Goal: Use online tool/utility: Use online tool/utility

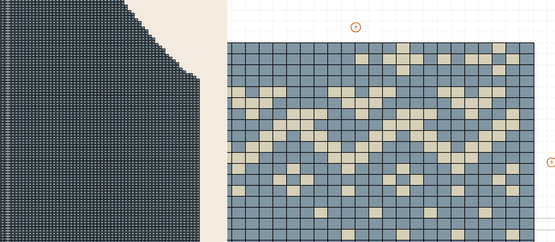
scroll to position [6, 217]
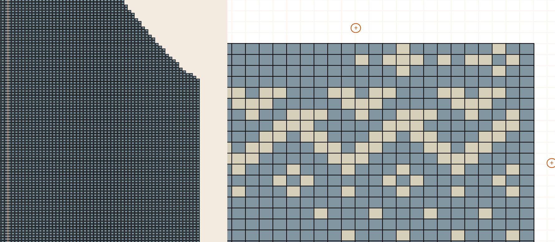
type input "**"
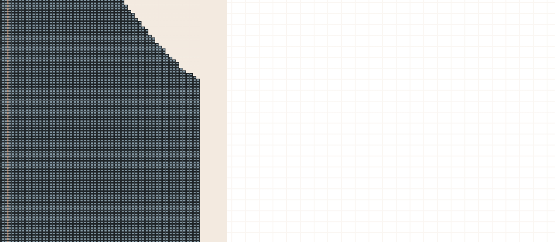
scroll to position [174, 217]
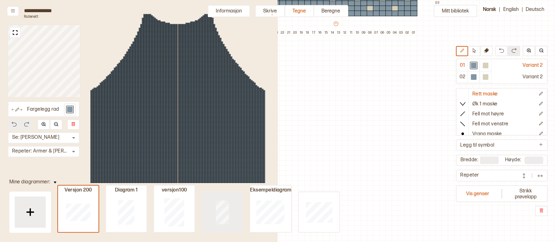
type input "**"
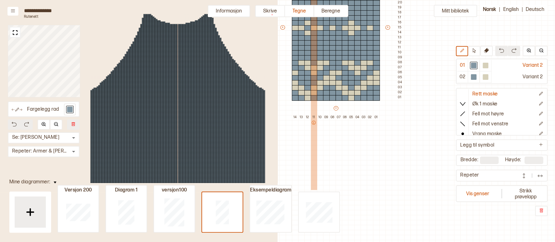
scroll to position [127, 217]
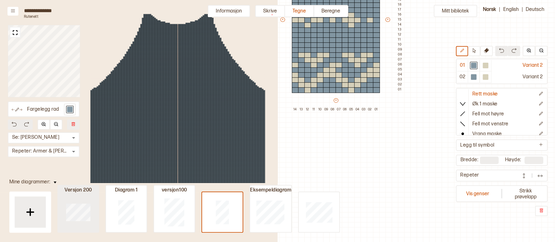
type input "**"
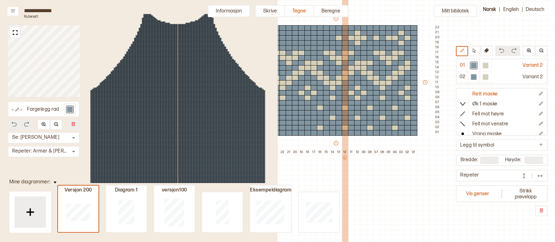
scroll to position [46, 217]
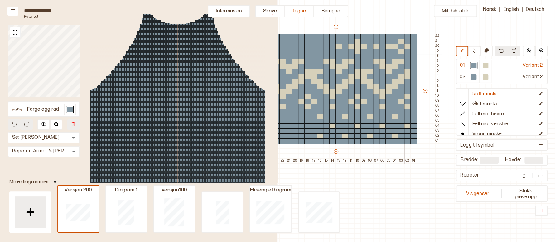
click at [402, 51] on div at bounding box center [401, 52] width 7 height 6
drag, startPoint x: 408, startPoint y: 46, endPoint x: 406, endPoint y: 44, distance: 3.5
click at [408, 46] on div at bounding box center [407, 47] width 7 height 6
click at [402, 38] on div "+ + + + 26 25 24 23 22 21 20 19 18 17 16 15 14 13 12 11 10 09 08 07 06 05 04 03…" at bounding box center [342, 94] width 200 height 140
click at [396, 45] on div at bounding box center [395, 47] width 7 height 6
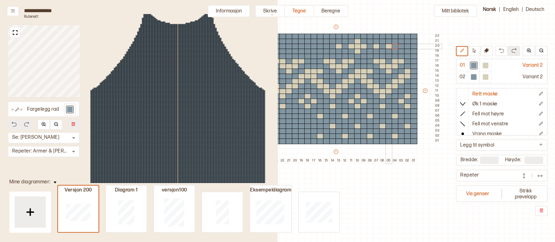
click at [389, 45] on div at bounding box center [389, 47] width 7 height 6
click at [377, 45] on div at bounding box center [376, 47] width 7 height 6
click at [361, 46] on div at bounding box center [364, 47] width 7 height 6
click at [359, 46] on div at bounding box center [357, 47] width 7 height 6
click at [359, 39] on div at bounding box center [357, 42] width 7 height 6
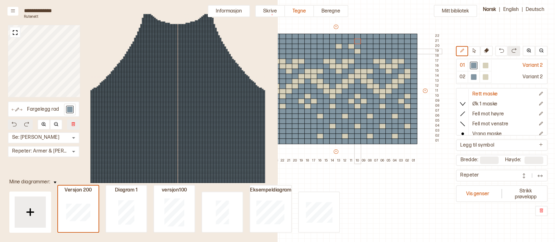
click at [359, 51] on div at bounding box center [357, 52] width 7 height 6
click at [353, 45] on div at bounding box center [351, 47] width 7 height 6
click at [339, 43] on div at bounding box center [339, 42] width 7 height 6
click at [339, 46] on div at bounding box center [339, 47] width 7 height 6
click at [390, 49] on div at bounding box center [389, 52] width 7 height 6
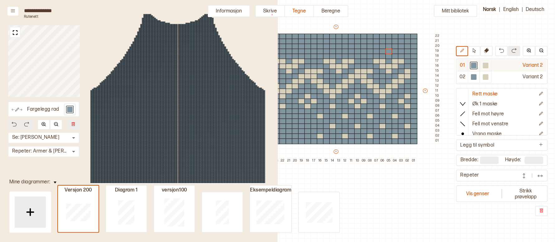
drag, startPoint x: 486, startPoint y: 70, endPoint x: 493, endPoint y: 65, distance: 8.4
click at [486, 69] on div at bounding box center [486, 66] width 12 height 12
click at [487, 64] on div at bounding box center [486, 66] width 6 height 6
click at [389, 51] on div at bounding box center [389, 52] width 7 height 6
click at [414, 51] on div at bounding box center [414, 52] width 7 height 6
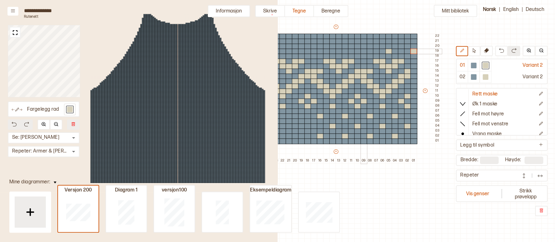
click at [362, 49] on div at bounding box center [364, 52] width 7 height 6
click at [338, 50] on div at bounding box center [339, 52] width 7 height 6
click at [315, 49] on div at bounding box center [314, 52] width 7 height 6
click at [287, 50] on div at bounding box center [289, 52] width 7 height 6
click at [371, 45] on div at bounding box center [370, 47] width 7 height 6
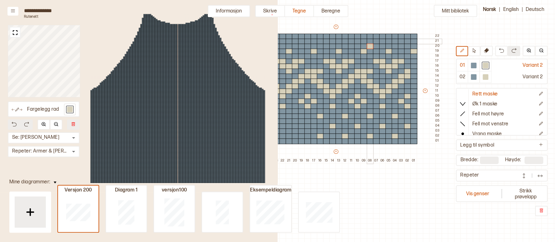
click at [365, 39] on div at bounding box center [364, 42] width 7 height 6
click at [357, 46] on div at bounding box center [357, 47] width 7 height 6
click at [296, 49] on div at bounding box center [295, 52] width 7 height 6
click at [475, 66] on div at bounding box center [474, 66] width 6 height 6
click at [501, 49] on img at bounding box center [501, 50] width 5 height 5
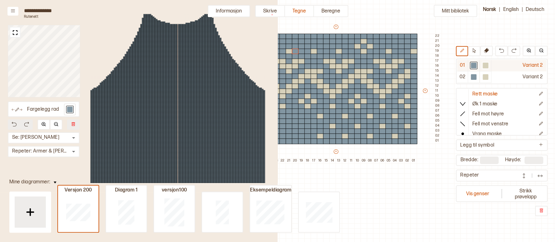
click at [488, 64] on div at bounding box center [486, 66] width 6 height 6
click at [294, 45] on div at bounding box center [295, 47] width 7 height 6
click at [288, 42] on div at bounding box center [289, 42] width 7 height 6
click at [284, 47] on div at bounding box center [283, 47] width 7 height 6
click at [502, 53] on button at bounding box center [502, 51] width 12 height 10
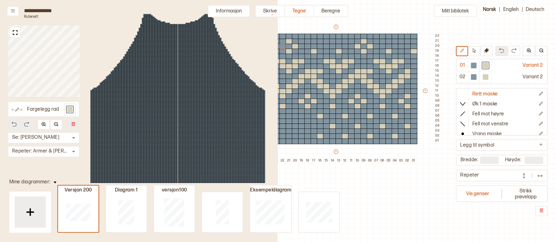
click at [502, 53] on button at bounding box center [502, 51] width 12 height 10
click at [358, 44] on div at bounding box center [357, 47] width 7 height 6
click at [323, 51] on div at bounding box center [320, 52] width 7 height 6
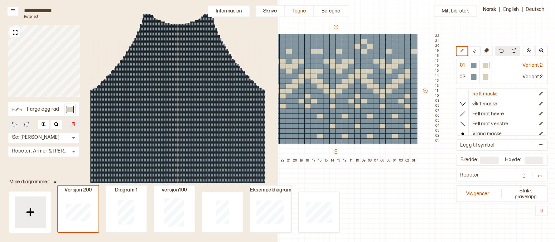
click at [505, 49] on button at bounding box center [502, 51] width 12 height 10
click at [321, 45] on div at bounding box center [320, 47] width 7 height 6
click at [315, 42] on div at bounding box center [314, 42] width 7 height 6
click at [307, 45] on div at bounding box center [308, 47] width 7 height 6
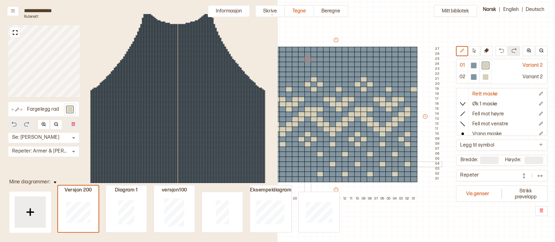
click at [308, 163] on div at bounding box center [308, 165] width 7 height 6
click at [338, 68] on div at bounding box center [339, 70] width 7 height 6
click at [389, 68] on div at bounding box center [389, 70] width 7 height 6
drag, startPoint x: 473, startPoint y: 66, endPoint x: 416, endPoint y: 90, distance: 61.4
click at [473, 66] on div at bounding box center [474, 66] width 6 height 6
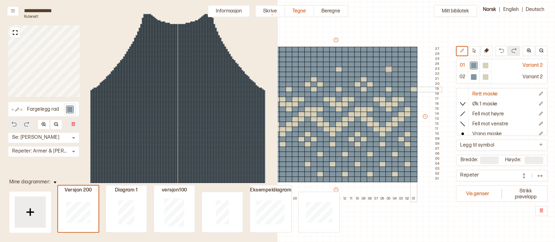
click at [413, 89] on div at bounding box center [414, 90] width 7 height 6
click at [487, 63] on div at bounding box center [486, 66] width 6 height 6
click at [364, 58] on div at bounding box center [364, 60] width 7 height 6
click at [315, 58] on div at bounding box center [314, 60] width 7 height 6
click at [288, 72] on div at bounding box center [289, 75] width 7 height 6
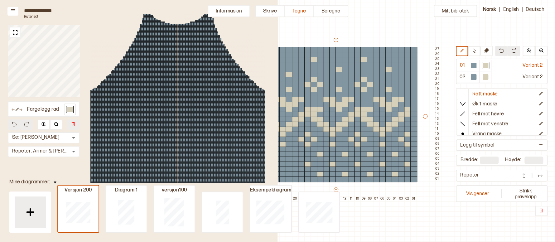
click at [502, 51] on img at bounding box center [501, 50] width 5 height 5
click at [287, 71] on div at bounding box center [289, 70] width 7 height 6
click at [346, 58] on div at bounding box center [345, 60] width 7 height 6
click at [500, 51] on img at bounding box center [501, 50] width 5 height 5
click at [366, 70] on div at bounding box center [364, 70] width 7 height 6
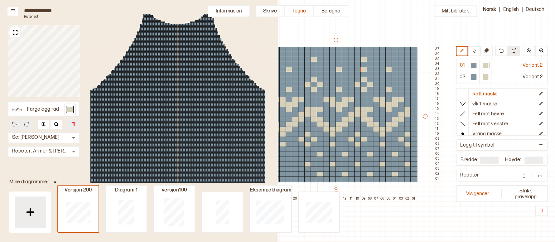
click at [313, 68] on div at bounding box center [314, 70] width 7 height 6
drag, startPoint x: 474, startPoint y: 66, endPoint x: 369, endPoint y: 59, distance: 105.4
click at [473, 66] on div at bounding box center [474, 66] width 6 height 6
click at [364, 58] on div at bounding box center [364, 60] width 7 height 6
click at [313, 58] on div at bounding box center [314, 60] width 7 height 6
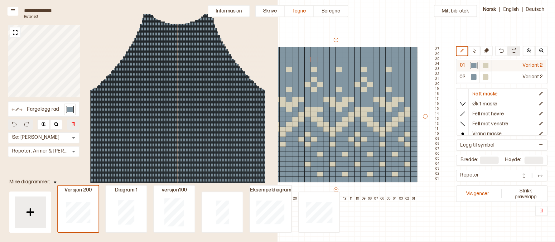
click at [486, 63] on div at bounding box center [486, 66] width 6 height 6
click at [388, 68] on div at bounding box center [389, 70] width 7 height 6
click at [474, 66] on div at bounding box center [474, 66] width 6 height 6
click at [388, 67] on div at bounding box center [389, 70] width 7 height 6
click at [364, 67] on div at bounding box center [364, 70] width 7 height 6
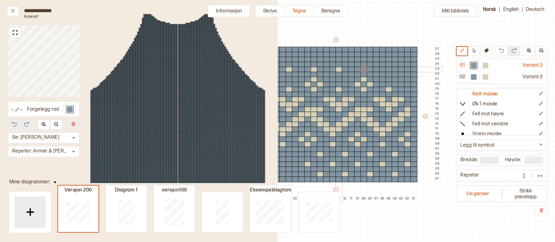
click at [339, 67] on div at bounding box center [339, 70] width 7 height 6
click at [315, 67] on div at bounding box center [314, 70] width 7 height 6
click at [290, 70] on div at bounding box center [289, 70] width 7 height 6
click at [487, 66] on div at bounding box center [486, 66] width 6 height 6
click at [338, 79] on div at bounding box center [339, 80] width 7 height 6
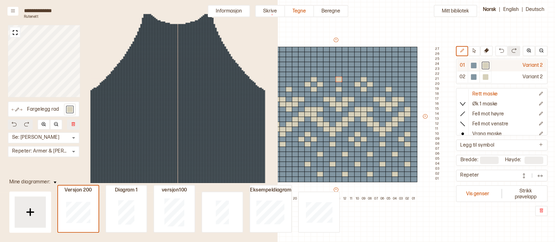
click at [475, 66] on div at bounding box center [474, 66] width 6 height 6
click at [339, 80] on div at bounding box center [339, 80] width 7 height 6
click at [321, 82] on div at bounding box center [320, 85] width 7 height 6
click at [313, 78] on div at bounding box center [314, 80] width 7 height 6
click at [308, 84] on div at bounding box center [308, 85] width 7 height 6
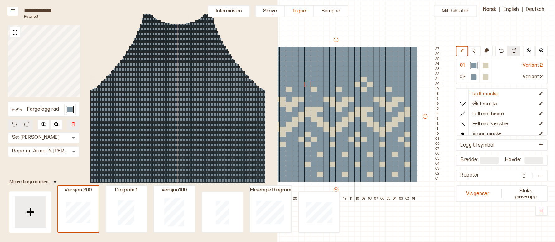
click at [359, 84] on div at bounding box center [357, 85] width 7 height 6
click at [363, 82] on div at bounding box center [364, 85] width 7 height 6
click at [364, 78] on div at bounding box center [364, 80] width 7 height 6
click at [369, 84] on div at bounding box center [370, 85] width 7 height 6
click at [486, 64] on div at bounding box center [486, 66] width 6 height 6
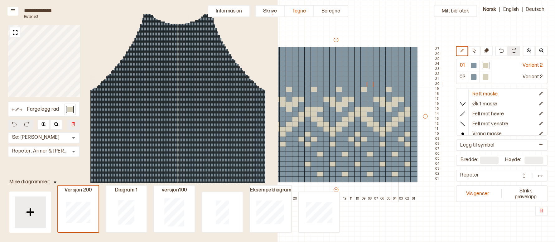
click at [396, 83] on div at bounding box center [395, 85] width 7 height 6
click at [388, 77] on div at bounding box center [389, 80] width 7 height 6
click at [384, 84] on div at bounding box center [382, 85] width 7 height 6
click at [346, 83] on div at bounding box center [345, 85] width 7 height 6
click at [339, 76] on div at bounding box center [339, 75] width 7 height 6
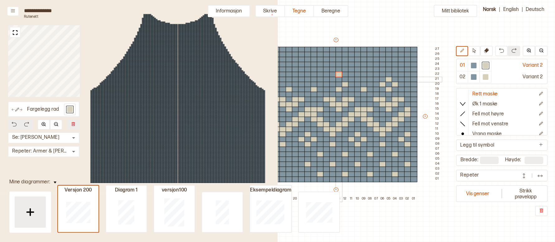
click at [338, 79] on div at bounding box center [339, 80] width 7 height 6
click at [504, 48] on img at bounding box center [501, 50] width 5 height 5
click at [340, 78] on div at bounding box center [339, 80] width 7 height 6
click at [334, 84] on div at bounding box center [333, 85] width 7 height 6
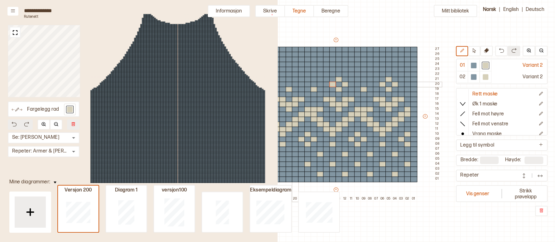
click at [296, 83] on div at bounding box center [295, 85] width 7 height 6
click at [289, 79] on div at bounding box center [289, 80] width 7 height 6
click at [283, 85] on div at bounding box center [283, 85] width 7 height 6
click at [370, 79] on div at bounding box center [370, 80] width 7 height 6
click at [365, 78] on div at bounding box center [364, 80] width 7 height 6
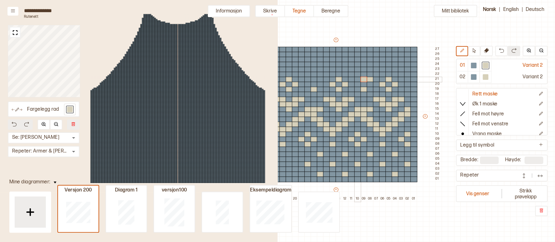
click at [355, 78] on div at bounding box center [357, 80] width 7 height 6
click at [318, 80] on div at bounding box center [320, 80] width 7 height 6
click at [315, 79] on div at bounding box center [314, 80] width 7 height 6
click at [308, 79] on div at bounding box center [308, 80] width 7 height 6
drag, startPoint x: 308, startPoint y: 78, endPoint x: 307, endPoint y: 70, distance: 7.5
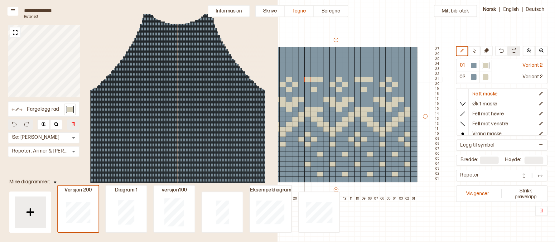
click at [308, 76] on div "+ + + + 26 25 24 23 22 21 20 19 18 17 16 15 14 13 12 11 10 09 08 07 06 05 04 03…" at bounding box center [342, 119] width 200 height 165
click at [308, 76] on div at bounding box center [308, 75] width 7 height 6
click at [307, 70] on div at bounding box center [308, 70] width 7 height 6
click at [308, 63] on div at bounding box center [308, 65] width 7 height 6
click at [312, 64] on div at bounding box center [314, 65] width 7 height 6
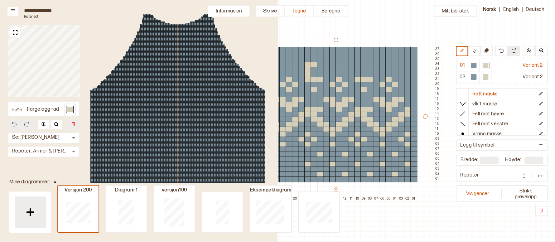
click at [312, 69] on div at bounding box center [314, 70] width 7 height 6
click at [313, 74] on div at bounding box center [314, 75] width 7 height 6
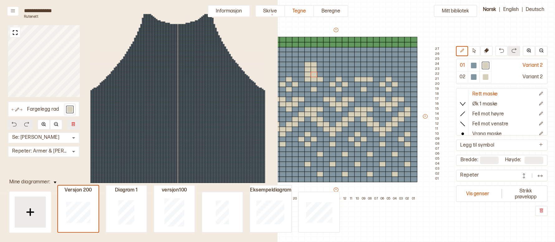
type input "**"
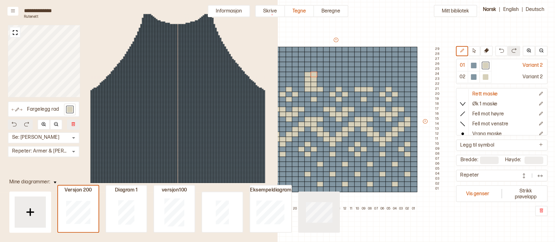
type input "**"
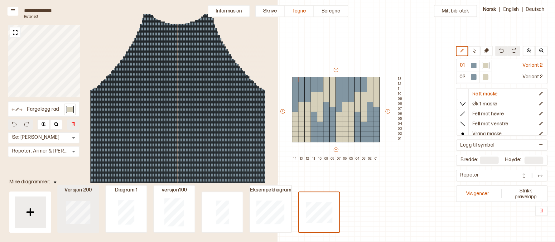
type input "**"
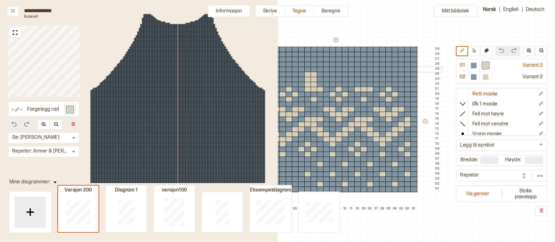
click at [310, 68] on div at bounding box center [308, 70] width 7 height 6
click at [309, 63] on div at bounding box center [308, 65] width 7 height 6
click at [313, 70] on div at bounding box center [314, 70] width 7 height 6
click at [314, 65] on div at bounding box center [314, 65] width 7 height 6
click at [315, 58] on div at bounding box center [314, 60] width 7 height 6
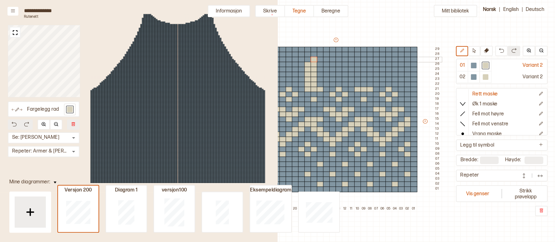
drag, startPoint x: 318, startPoint y: 58, endPoint x: 375, endPoint y: 77, distance: 59.7
click at [318, 80] on div "+ + + + 26 25 24 23 22 21 20 19 18 17 16 15 14 13 12 11 10 09 08 07 06 05 04 03…" at bounding box center [342, 124] width 200 height 175
drag, startPoint x: 320, startPoint y: 61, endPoint x: 321, endPoint y: 84, distance: 23.4
click at [321, 84] on div "+ + + + 26 25 24 23 22 21 20 19 18 17 16 15 14 13 12 11 10 09 08 07 06 05 04 03…" at bounding box center [342, 124] width 200 height 175
click at [322, 68] on div at bounding box center [320, 70] width 7 height 6
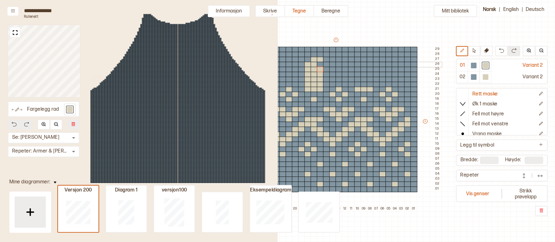
click at [321, 64] on div at bounding box center [320, 65] width 7 height 6
click at [327, 58] on div at bounding box center [326, 60] width 7 height 6
click at [331, 58] on div at bounding box center [333, 60] width 7 height 6
click at [326, 65] on div at bounding box center [326, 65] width 7 height 6
click at [332, 68] on div at bounding box center [333, 70] width 7 height 6
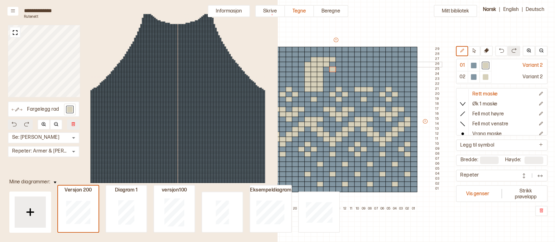
click at [332, 64] on div at bounding box center [333, 65] width 7 height 6
type input "**"
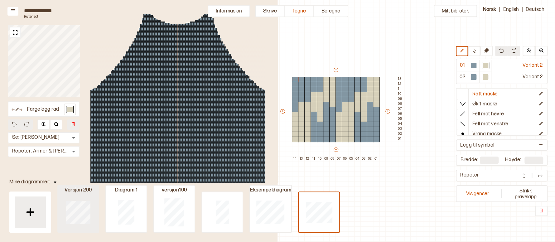
type input "**"
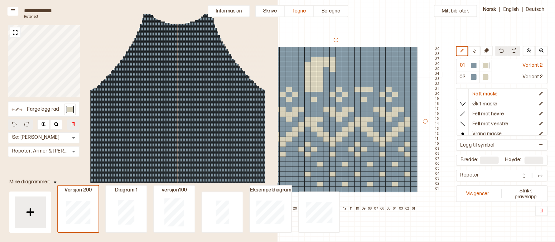
click at [334, 74] on div at bounding box center [333, 75] width 7 height 6
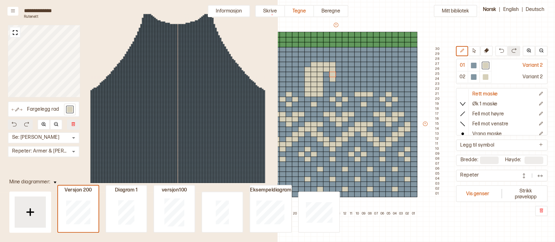
type input "**"
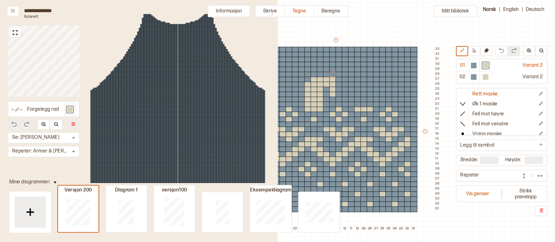
type input "**"
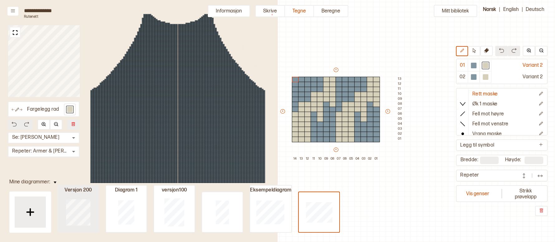
type input "**"
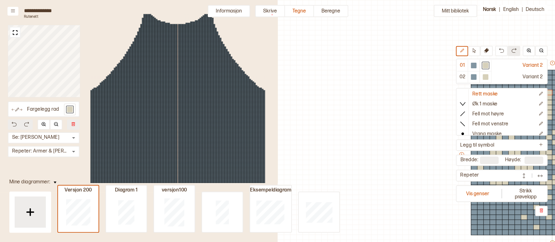
scroll to position [23, 217]
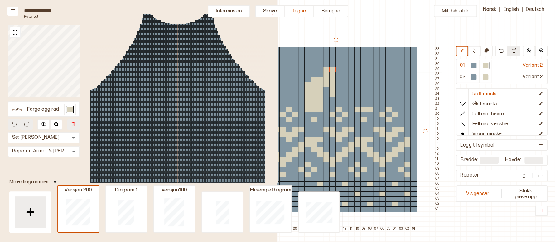
drag, startPoint x: 0, startPoint y: 0, endPoint x: 337, endPoint y: 68, distance: 344.1
click at [337, 68] on div at bounding box center [339, 70] width 7 height 6
click at [345, 69] on div at bounding box center [345, 70] width 7 height 6
type input "**"
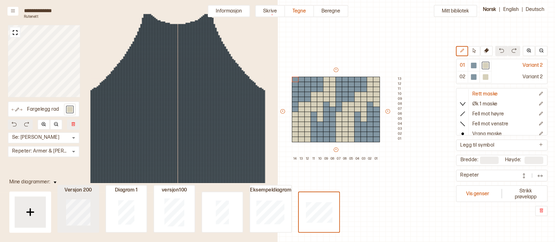
type input "**"
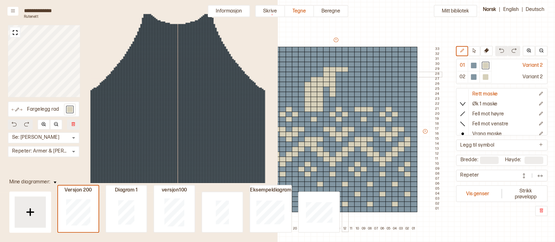
click at [347, 73] on div at bounding box center [345, 75] width 7 height 6
click at [344, 80] on div at bounding box center [345, 80] width 7 height 6
click at [325, 64] on div at bounding box center [326, 65] width 7 height 6
click at [331, 65] on div at bounding box center [333, 65] width 7 height 6
click at [340, 66] on div at bounding box center [339, 65] width 7 height 6
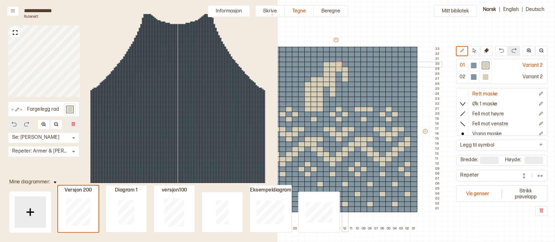
click at [346, 66] on div at bounding box center [345, 65] width 7 height 6
click at [339, 57] on div at bounding box center [339, 60] width 7 height 6
type input "**"
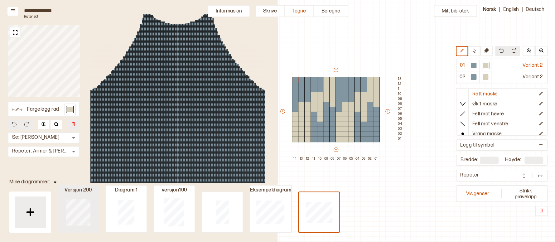
type input "**"
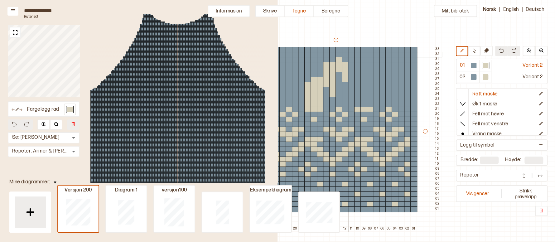
click at [343, 55] on div at bounding box center [345, 55] width 7 height 6
click at [339, 55] on div at bounding box center [339, 55] width 7 height 6
click at [339, 48] on div at bounding box center [339, 50] width 7 height 6
click at [345, 49] on div at bounding box center [345, 50] width 7 height 6
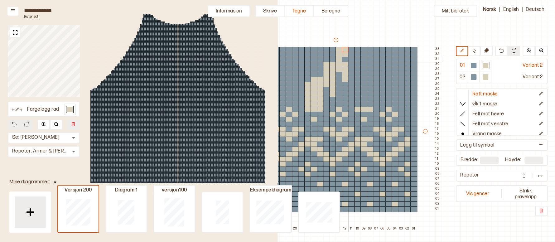
click at [345, 60] on div at bounding box center [345, 60] width 7 height 6
click at [476, 51] on icon at bounding box center [474, 50] width 3 height 5
drag, startPoint x: 359, startPoint y: 83, endPoint x: 357, endPoint y: 106, distance: 23.8
click at [357, 106] on div "+ + + + 26 25 24 23 22 21 20 19 18 17 16 15 14 13 12 11 10 09 08 07 06 05 04 03…" at bounding box center [342, 134] width 200 height 195
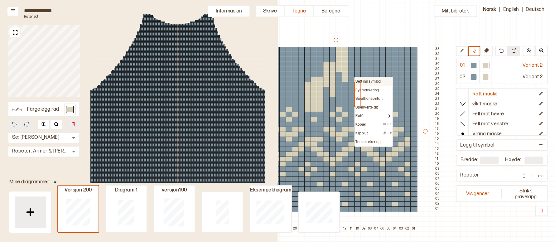
click at [358, 77] on div "Sett inn symbol" at bounding box center [373, 81] width 37 height 9
click at [366, 86] on div "Fyll markering" at bounding box center [373, 90] width 37 height 9
click at [370, 91] on p "Fyll markering" at bounding box center [367, 90] width 23 height 5
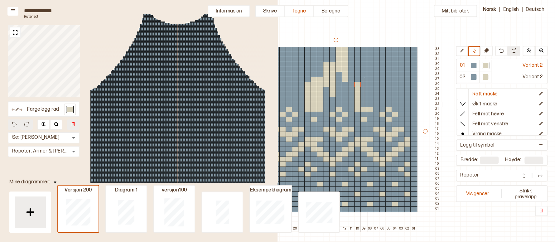
drag, startPoint x: 364, startPoint y: 99, endPoint x: 364, endPoint y: 105, distance: 6.2
click at [364, 105] on div "+ + + + 26 25 24 23 22 21 20 19 18 17 16 15 14 13 12 11 10 09 08 07 06 05 04 03…" at bounding box center [342, 134] width 200 height 195
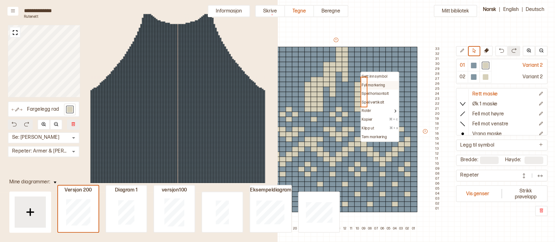
click at [371, 83] on p "Fyll markering" at bounding box center [373, 85] width 23 height 5
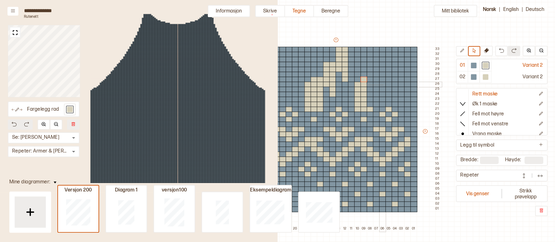
drag, startPoint x: 375, startPoint y: 85, endPoint x: 384, endPoint y: 85, distance: 8.7
click at [384, 85] on div "+ + + + 26 25 24 23 22 21 20 19 18 17 16 15 14 13 12 11 10 09 08 07 06 05 04 03…" at bounding box center [342, 134] width 200 height 195
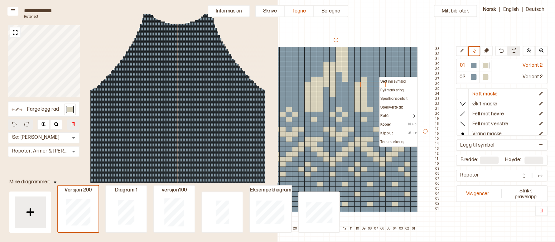
click at [384, 78] on div "Sett inn symbol" at bounding box center [398, 81] width 37 height 9
click at [384, 90] on p "Fyll markering" at bounding box center [392, 90] width 23 height 5
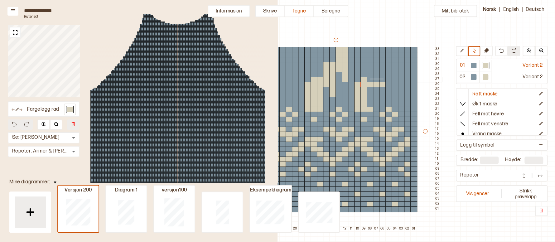
drag, startPoint x: 379, startPoint y: 78, endPoint x: 383, endPoint y: 78, distance: 3.7
click at [383, 78] on div "+ + + + 26 25 24 23 22 21 20 19 18 17 16 15 14 13 12 11 10 09 08 07 06 05 04 03…" at bounding box center [342, 134] width 200 height 195
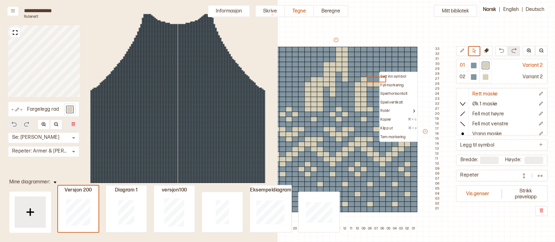
click at [383, 75] on p "Sett inn symbol" at bounding box center [394, 76] width 26 height 5
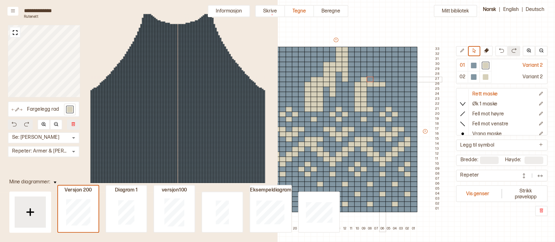
drag, startPoint x: 371, startPoint y: 80, endPoint x: 383, endPoint y: 80, distance: 12.5
click at [383, 80] on div "+ + + + 26 25 24 23 22 21 20 19 18 17 16 15 14 13 12 11 10 09 08 07 06 05 04 03…" at bounding box center [342, 134] width 200 height 195
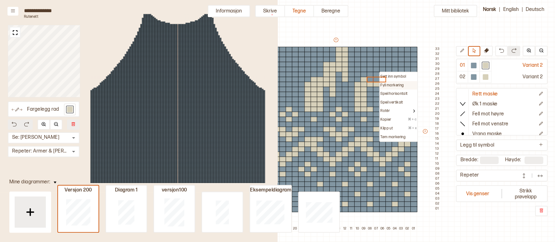
drag, startPoint x: 382, startPoint y: 74, endPoint x: 382, endPoint y: 83, distance: 9.0
click at [382, 83] on div "Sett inn symbol Fyll markering Speil horisontalt Speil vertikalt Rotér Kopier ⌘…" at bounding box center [398, 107] width 39 height 70
click at [382, 83] on p "Fyll markering" at bounding box center [392, 85] width 23 height 5
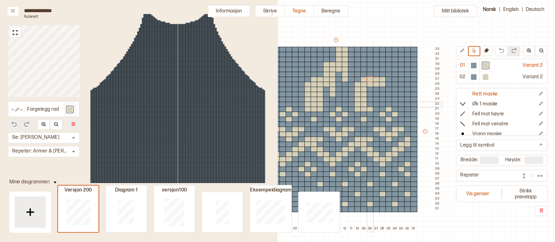
drag, startPoint x: 370, startPoint y: 84, endPoint x: 370, endPoint y: 105, distance: 21.5
click at [370, 105] on div "+ + + + 26 25 24 23 22 21 20 19 18 17 16 15 14 13 12 11 10 09 08 07 06 05 04 03…" at bounding box center [342, 134] width 200 height 195
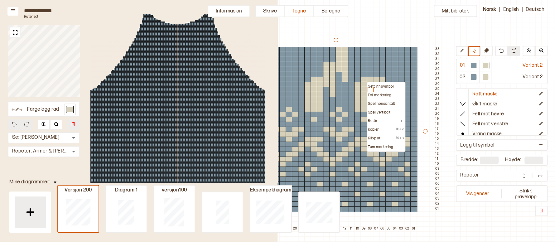
click at [389, 94] on p "Fyll markering" at bounding box center [379, 95] width 23 height 5
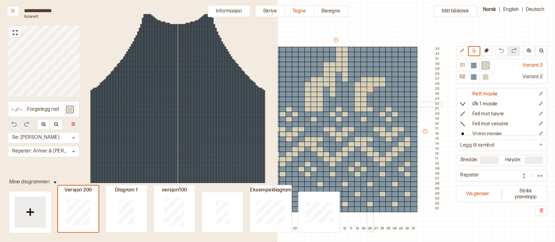
drag, startPoint x: 371, startPoint y: 92, endPoint x: 369, endPoint y: 105, distance: 13.2
click at [369, 105] on div "+ + + + 26 25 24 23 22 21 20 19 18 17 16 15 14 13 12 11 10 09 08 07 06 05 04 03…" at bounding box center [342, 134] width 200 height 195
click at [378, 94] on div at bounding box center [376, 95] width 7 height 6
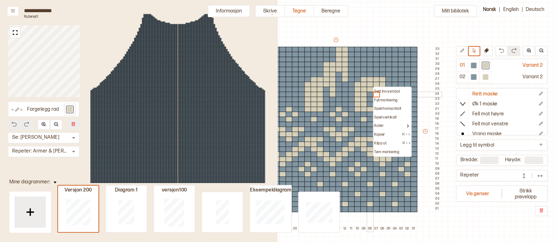
click at [369, 96] on div at bounding box center [370, 95] width 7 height 6
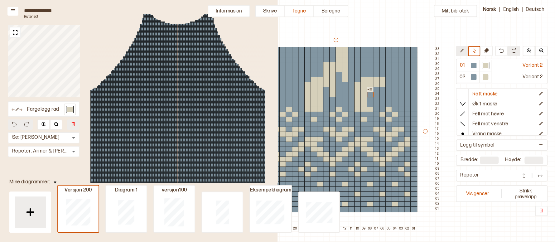
click at [464, 50] on icon at bounding box center [463, 51] width 4 height 4
click at [370, 93] on div at bounding box center [370, 95] width 7 height 6
click at [370, 99] on div at bounding box center [370, 100] width 7 height 6
click at [370, 104] on div at bounding box center [370, 105] width 7 height 6
click at [384, 93] on div at bounding box center [382, 95] width 7 height 6
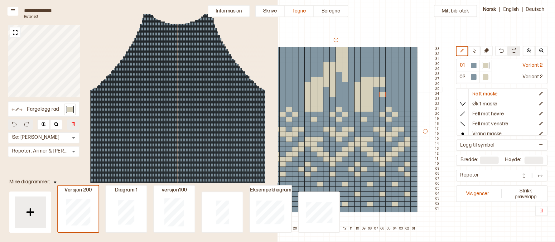
click at [383, 87] on div at bounding box center [382, 90] width 7 height 6
click at [374, 74] on div at bounding box center [376, 75] width 7 height 6
click at [376, 67] on div at bounding box center [376, 70] width 7 height 6
click at [376, 62] on div at bounding box center [376, 65] width 7 height 6
click at [496, 53] on button at bounding box center [502, 51] width 12 height 10
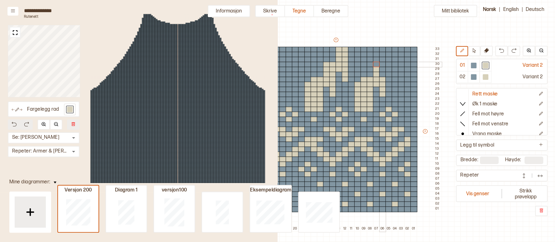
click at [378, 63] on div at bounding box center [376, 65] width 7 height 6
click at [383, 64] on div at bounding box center [382, 65] width 7 height 6
click at [382, 69] on div at bounding box center [382, 70] width 7 height 6
click at [382, 74] on div at bounding box center [382, 75] width 7 height 6
click at [388, 75] on div at bounding box center [389, 75] width 7 height 6
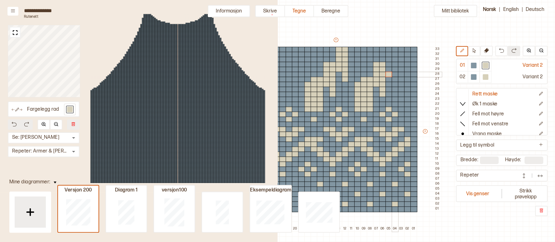
click at [395, 75] on div at bounding box center [395, 75] width 7 height 6
click at [395, 81] on div at bounding box center [395, 80] width 7 height 6
click at [395, 83] on div at bounding box center [395, 85] width 7 height 6
click at [393, 68] on div at bounding box center [395, 70] width 7 height 6
click at [388, 70] on div at bounding box center [389, 70] width 7 height 6
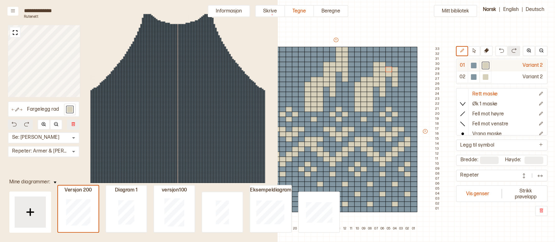
click at [472, 68] on div at bounding box center [473, 65] width 7 height 7
